Goal: Ask a question

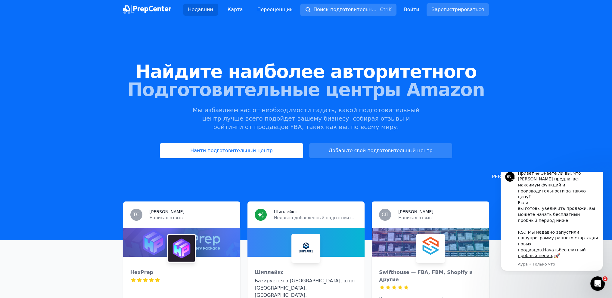
click at [413, 50] on div "Найдите наиболее авторитетного Подготовительные центры Amazon Мы избавляем вас …" at bounding box center [306, 110] width 612 height 163
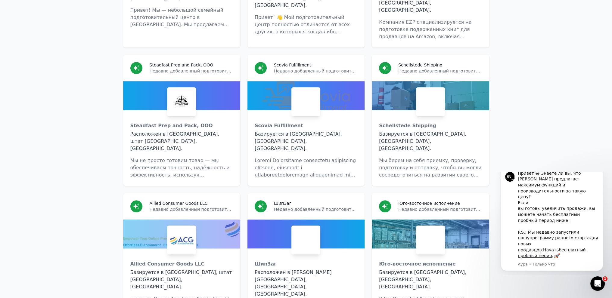
scroll to position [3646, 0]
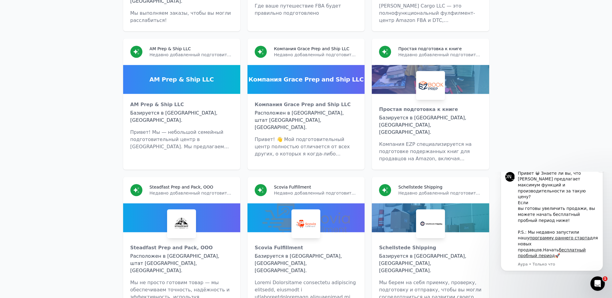
click at [537, 265] on font "Аура • Только что" at bounding box center [535, 264] width 37 height 5
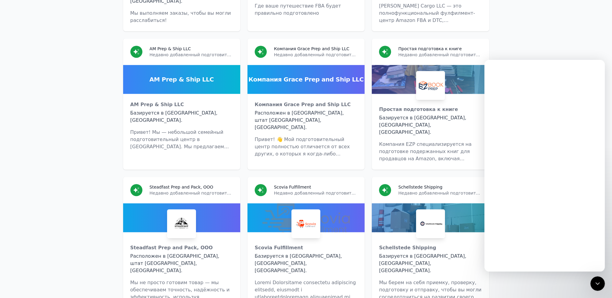
scroll to position [0, 0]
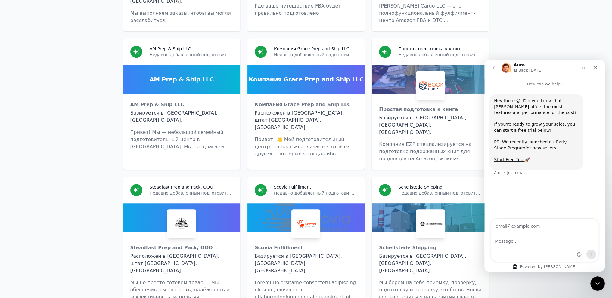
click at [534, 227] on input "Your email" at bounding box center [544, 226] width 100 height 15
drag, startPoint x: 533, startPoint y: 227, endPoint x: 513, endPoint y: 229, distance: 20.2
click at [513, 229] on input "Your email" at bounding box center [544, 226] width 100 height 15
type input "[EMAIL_ADDRESS][DOMAIN_NAME]"
click at [503, 242] on textarea "Message…" at bounding box center [544, 240] width 108 height 10
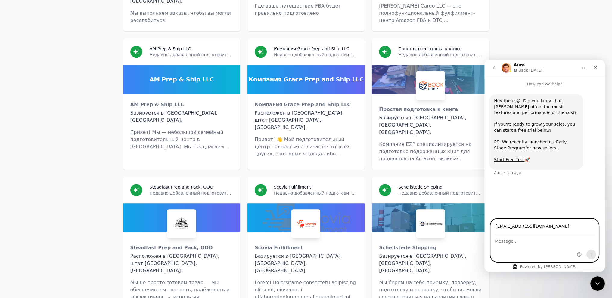
paste textarea "Hello, I'm interested in your services. I'm a dropshipper, sending individual i…"
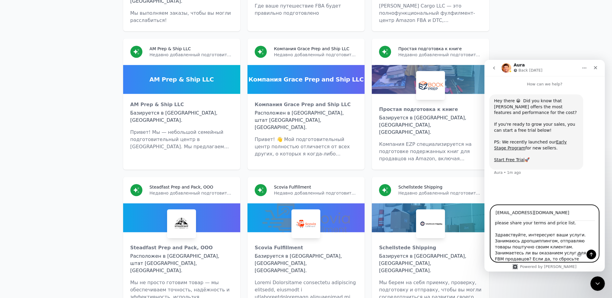
type textarea "Hello, I'm interested in your services. I'm a dropshipper, sending individual i…"
click at [590, 255] on icon "Send a message…" at bounding box center [590, 254] width 5 height 5
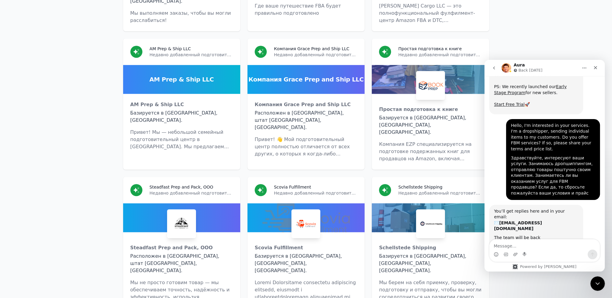
scroll to position [72, 0]
